Goal: Communication & Community: Connect with others

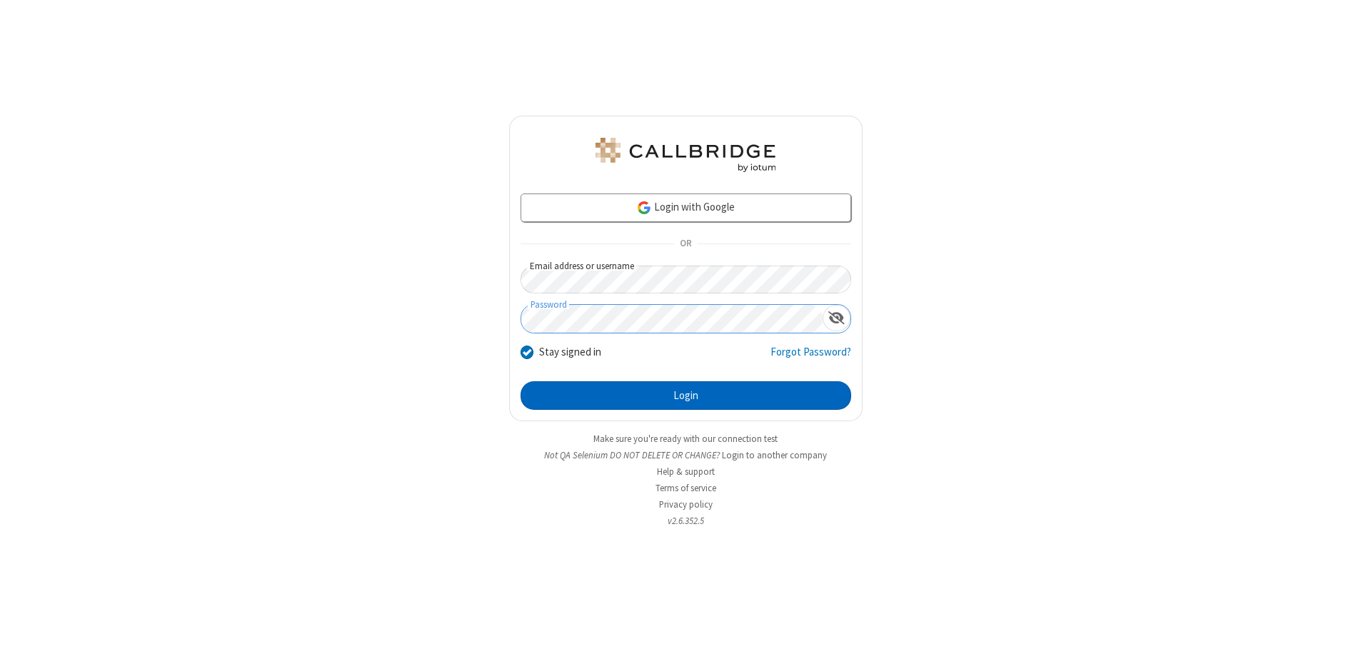
click at [686, 396] on button "Login" at bounding box center [686, 395] width 331 height 29
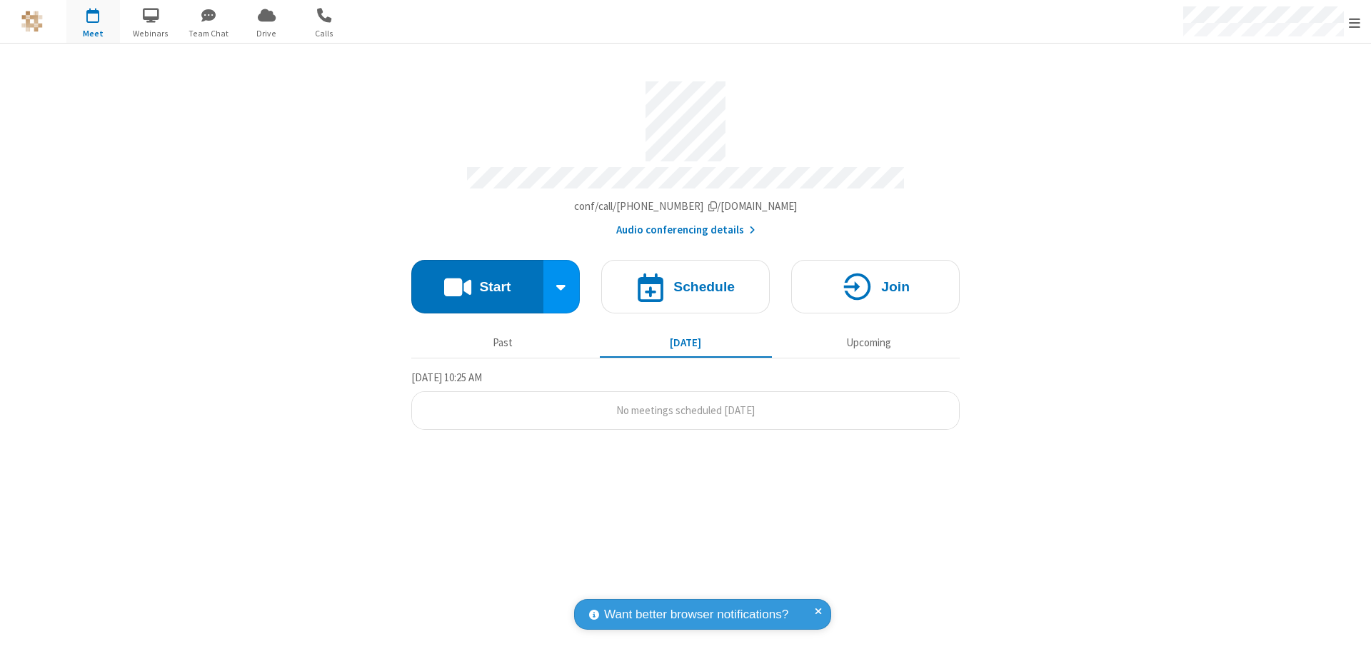
click at [209, 15] on span "button" at bounding box center [209, 15] width 54 height 24
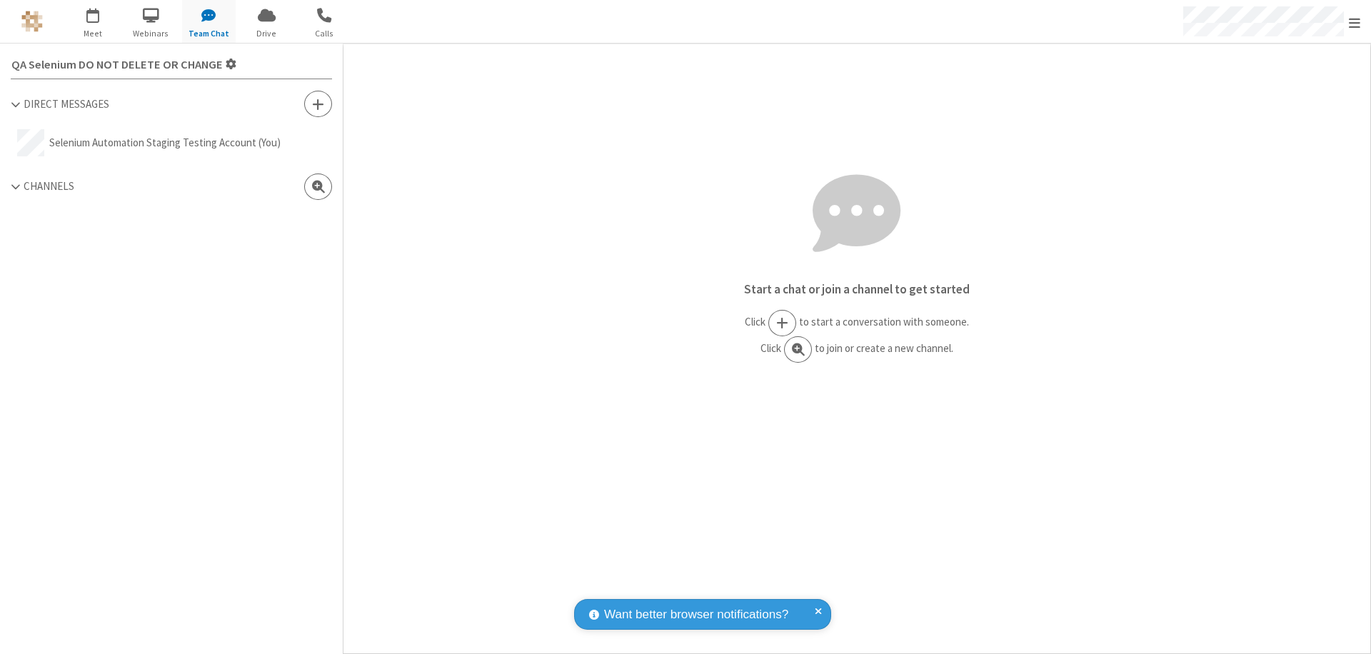
click at [318, 104] on span at bounding box center [318, 104] width 12 height 14
